Goal: Task Accomplishment & Management: Complete application form

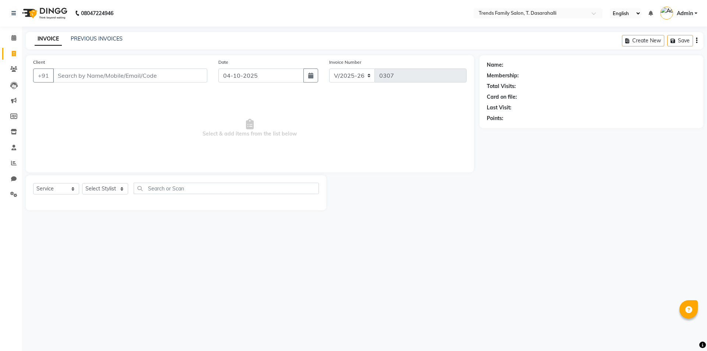
select select "8481"
select select "service"
type input "9353208614"
click at [181, 73] on span "Add Client" at bounding box center [188, 75] width 29 height 7
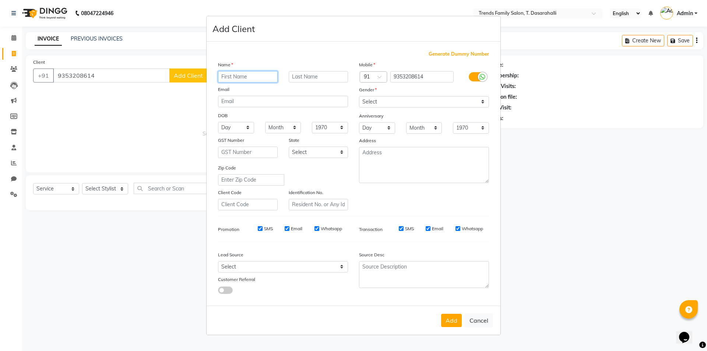
click at [244, 78] on input "text" at bounding box center [248, 76] width 60 height 11
type input "megha"
click at [395, 102] on select "Select [DEMOGRAPHIC_DATA] [DEMOGRAPHIC_DATA] Other Prefer Not To Say" at bounding box center [424, 101] width 130 height 11
select select "[DEMOGRAPHIC_DATA]"
click at [359, 96] on select "Select [DEMOGRAPHIC_DATA] [DEMOGRAPHIC_DATA] Other Prefer Not To Say" at bounding box center [424, 101] width 130 height 11
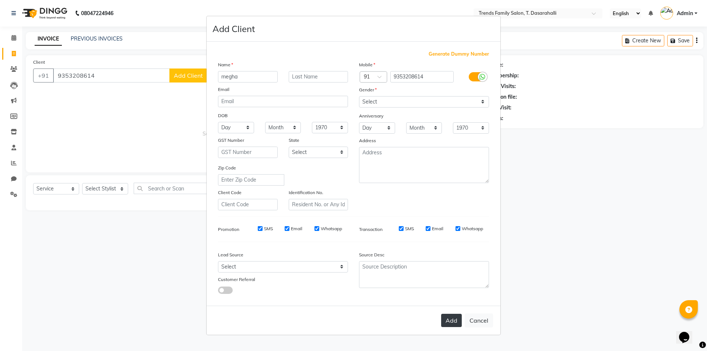
click at [447, 321] on button "Add" at bounding box center [451, 320] width 21 height 13
select select
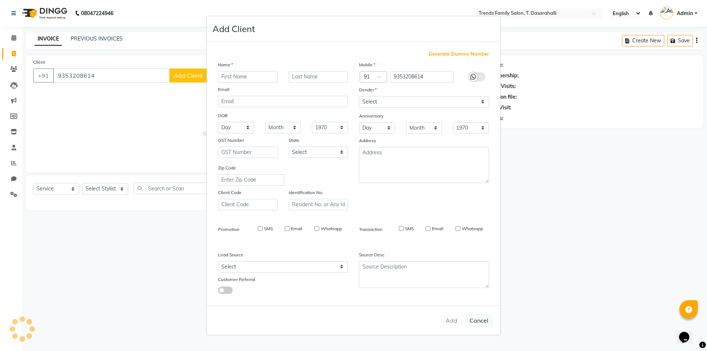
select select
checkbox input "false"
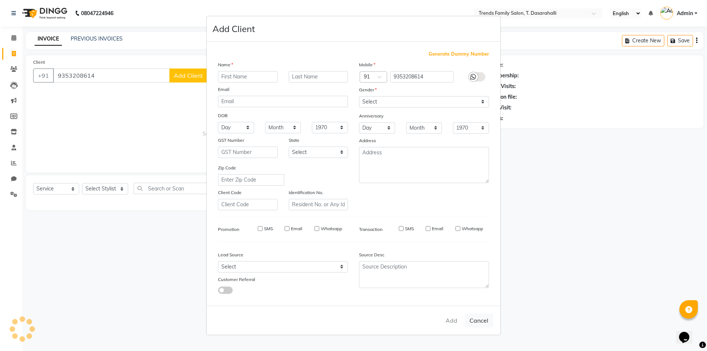
checkbox input "false"
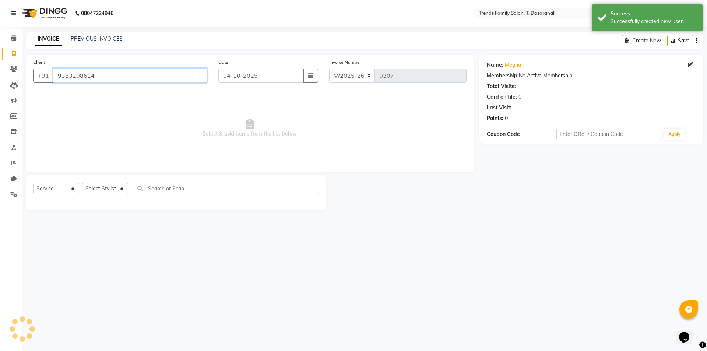
drag, startPoint x: 111, startPoint y: 76, endPoint x: 0, endPoint y: 22, distance: 123.4
click at [0, 63] on app-home "08047224946 Select Location × Trends Family Salon, T. Dasarahalli English ENGLI…" at bounding box center [353, 110] width 707 height 221
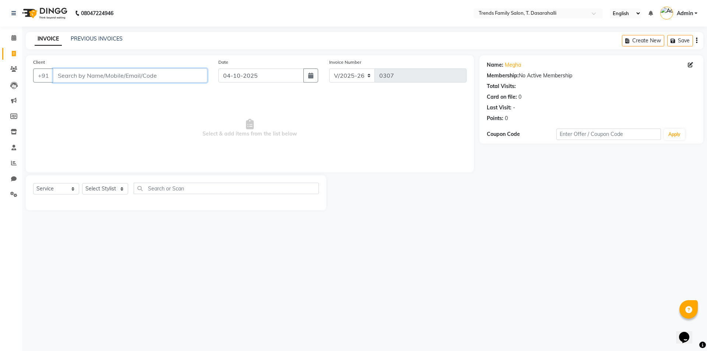
click at [85, 76] on input "Client" at bounding box center [130, 76] width 154 height 14
type input "9035735592"
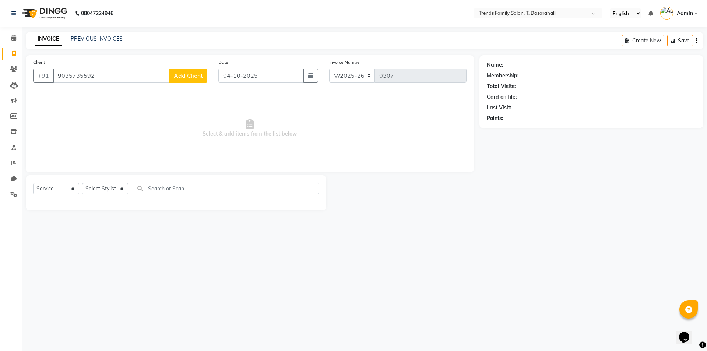
click at [189, 76] on span "Add Client" at bounding box center [188, 75] width 29 height 7
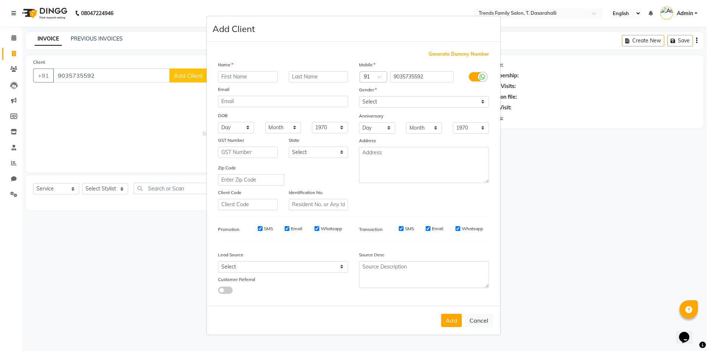
click at [233, 77] on input "text" at bounding box center [248, 76] width 60 height 11
type input "jay"
click at [400, 101] on select "Select [DEMOGRAPHIC_DATA] [DEMOGRAPHIC_DATA] Other Prefer Not To Say" at bounding box center [424, 101] width 130 height 11
select select "[DEMOGRAPHIC_DATA]"
click at [359, 96] on select "Select [DEMOGRAPHIC_DATA] [DEMOGRAPHIC_DATA] Other Prefer Not To Say" at bounding box center [424, 101] width 130 height 11
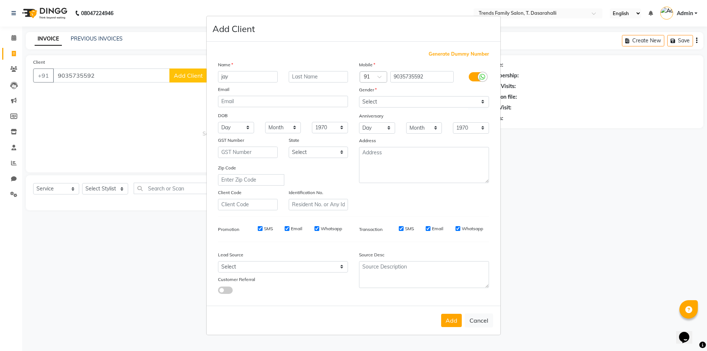
drag, startPoint x: 454, startPoint y: 321, endPoint x: 441, endPoint y: 323, distance: 13.0
click at [452, 321] on button "Add" at bounding box center [451, 320] width 21 height 13
select select
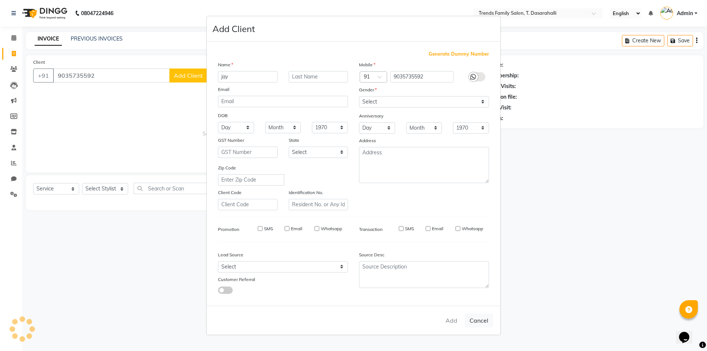
select select
checkbox input "false"
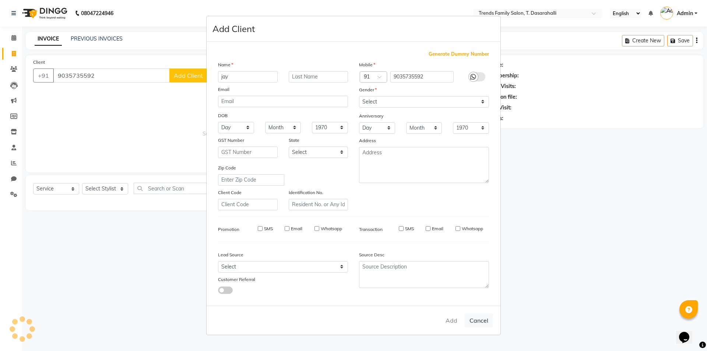
checkbox input "false"
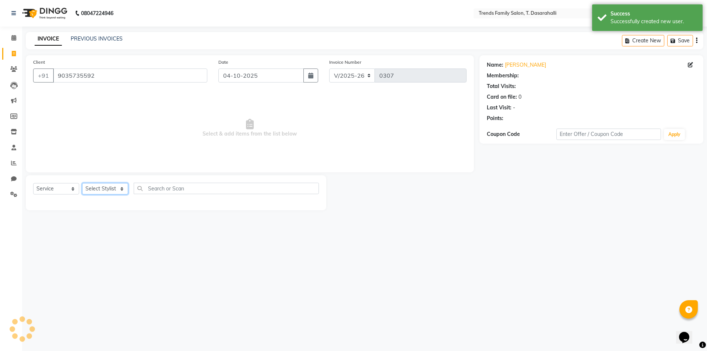
click at [117, 186] on select "Select Stylist [PERSON_NAME] [PERSON_NAME] Ayaan [PERSON_NAME] Danish Danish [P…" at bounding box center [105, 188] width 46 height 11
